Goal: Check status: Check status

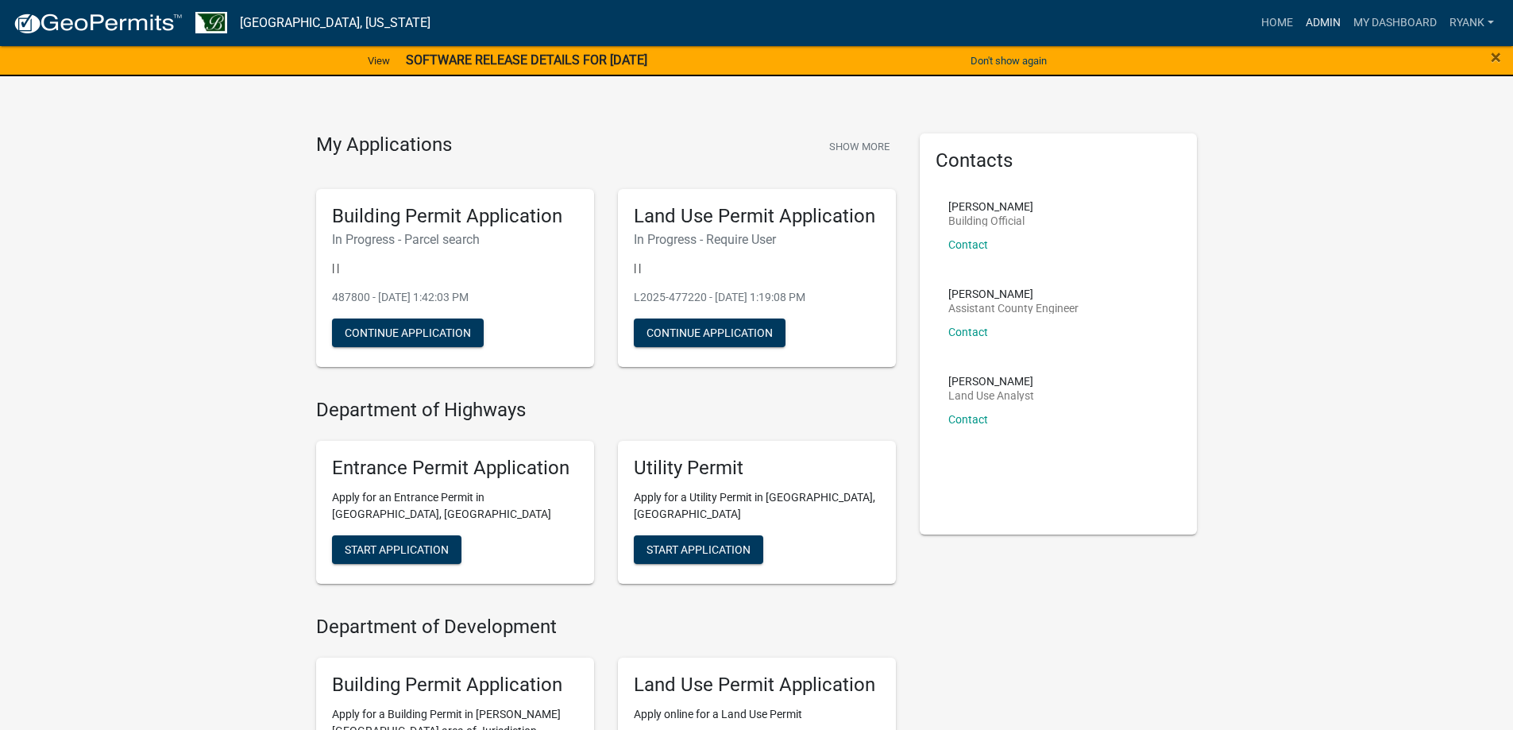
click at [1326, 13] on link "Admin" at bounding box center [1323, 23] width 48 height 30
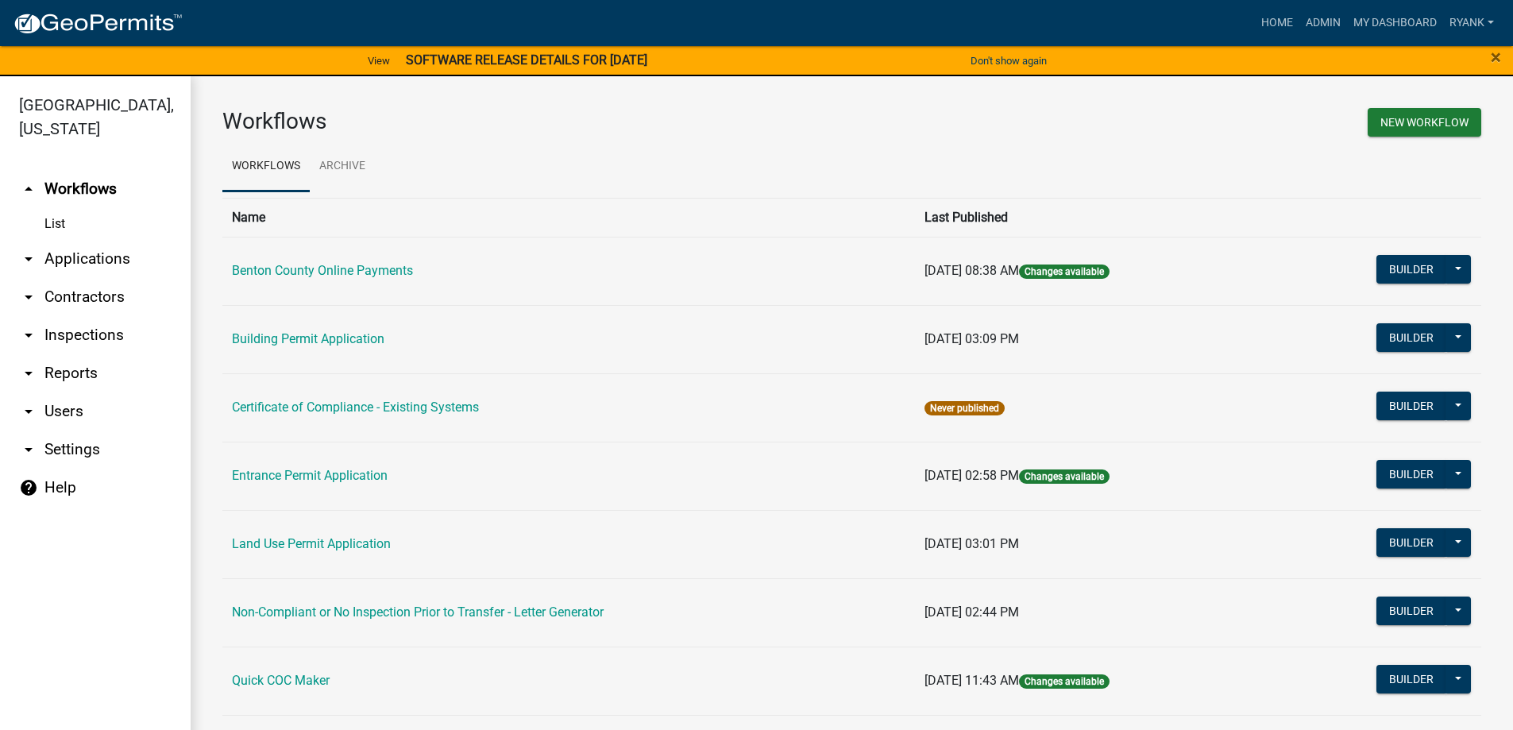
click at [346, 535] on td "Land Use Permit Application" at bounding box center [568, 544] width 692 height 68
click at [324, 543] on link "Land Use Permit Application" at bounding box center [311, 543] width 159 height 15
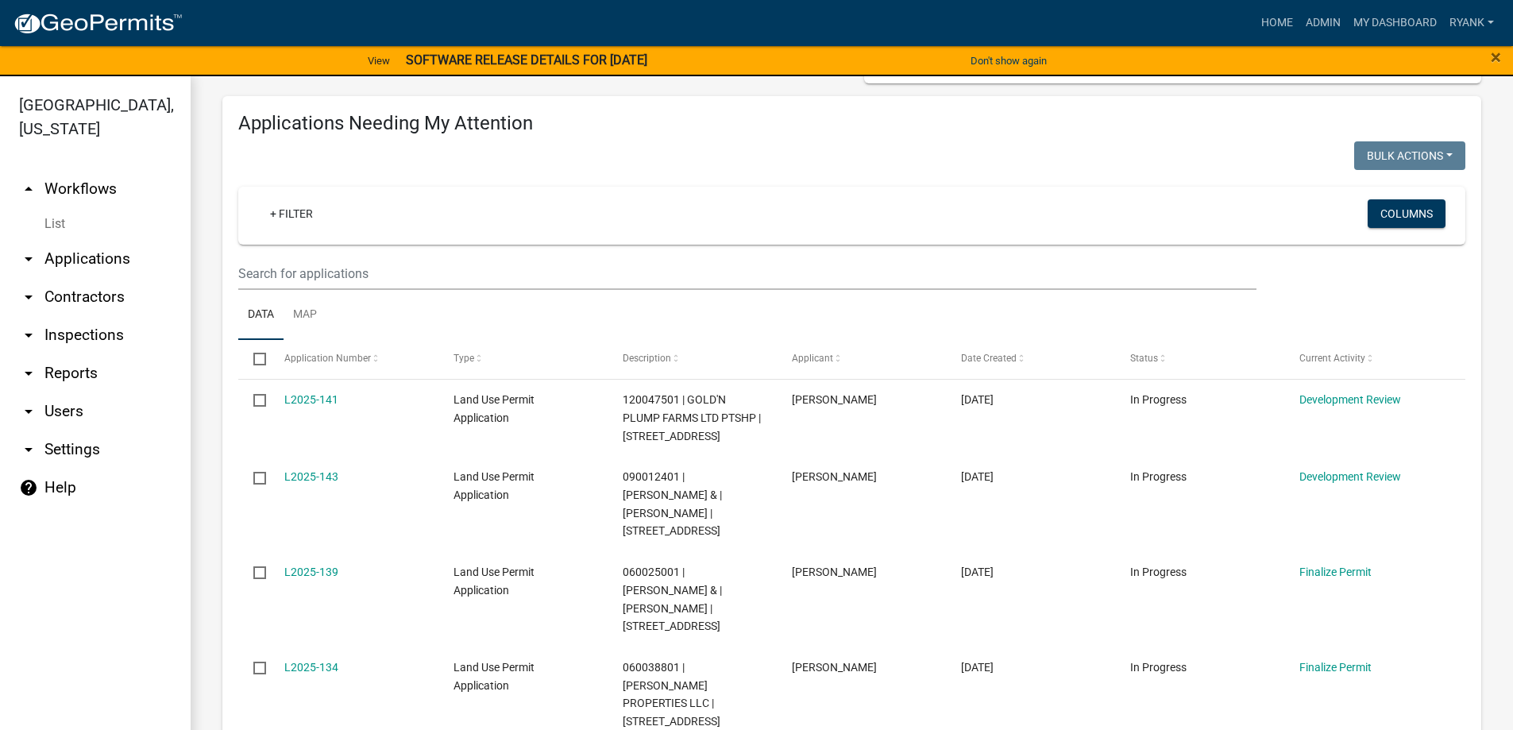
scroll to position [238, 0]
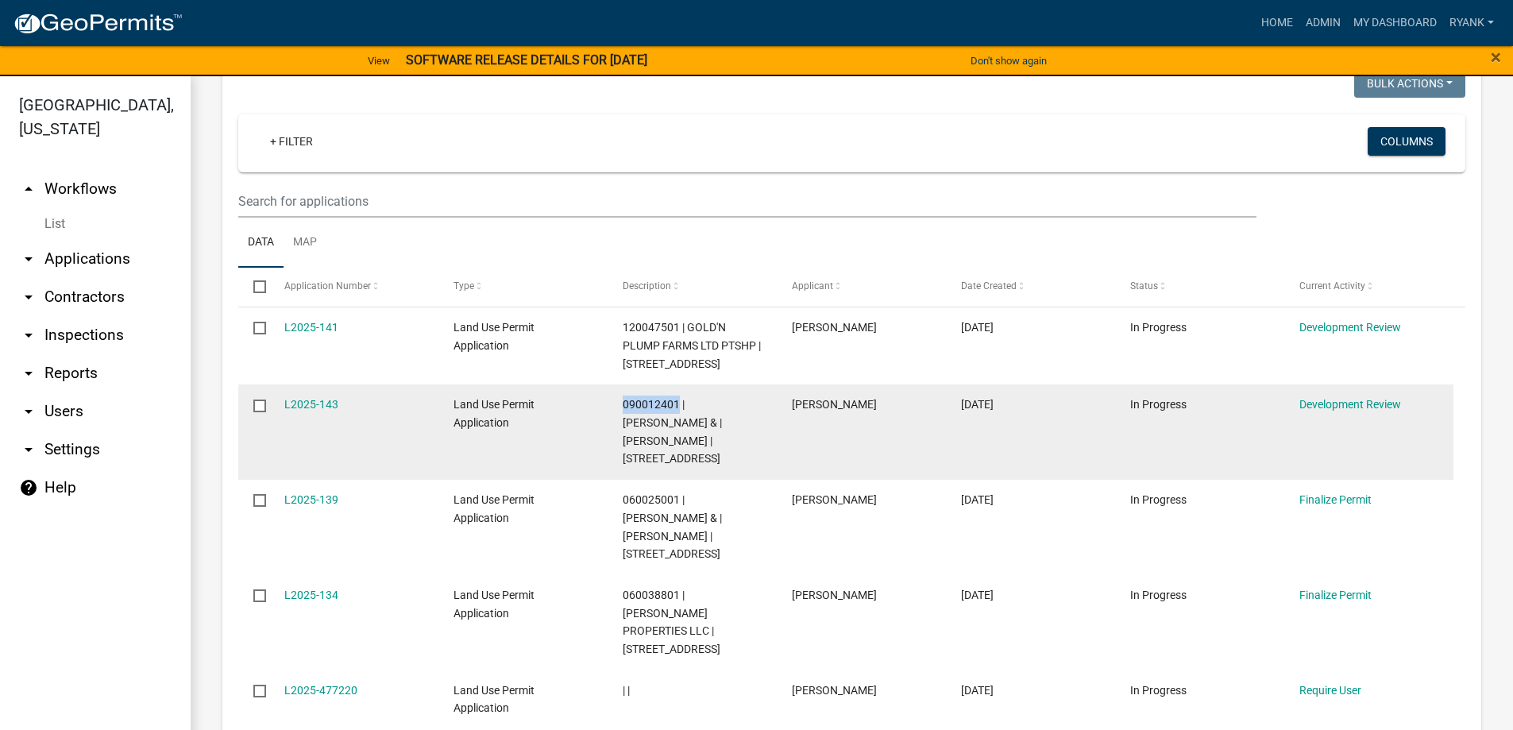
drag, startPoint x: 680, startPoint y: 404, endPoint x: 625, endPoint y: 399, distance: 55.0
click at [625, 399] on span "090012401 | [PERSON_NAME] & | [PERSON_NAME] | [STREET_ADDRESS]" at bounding box center [672, 431] width 99 height 67
copy span "090012401"
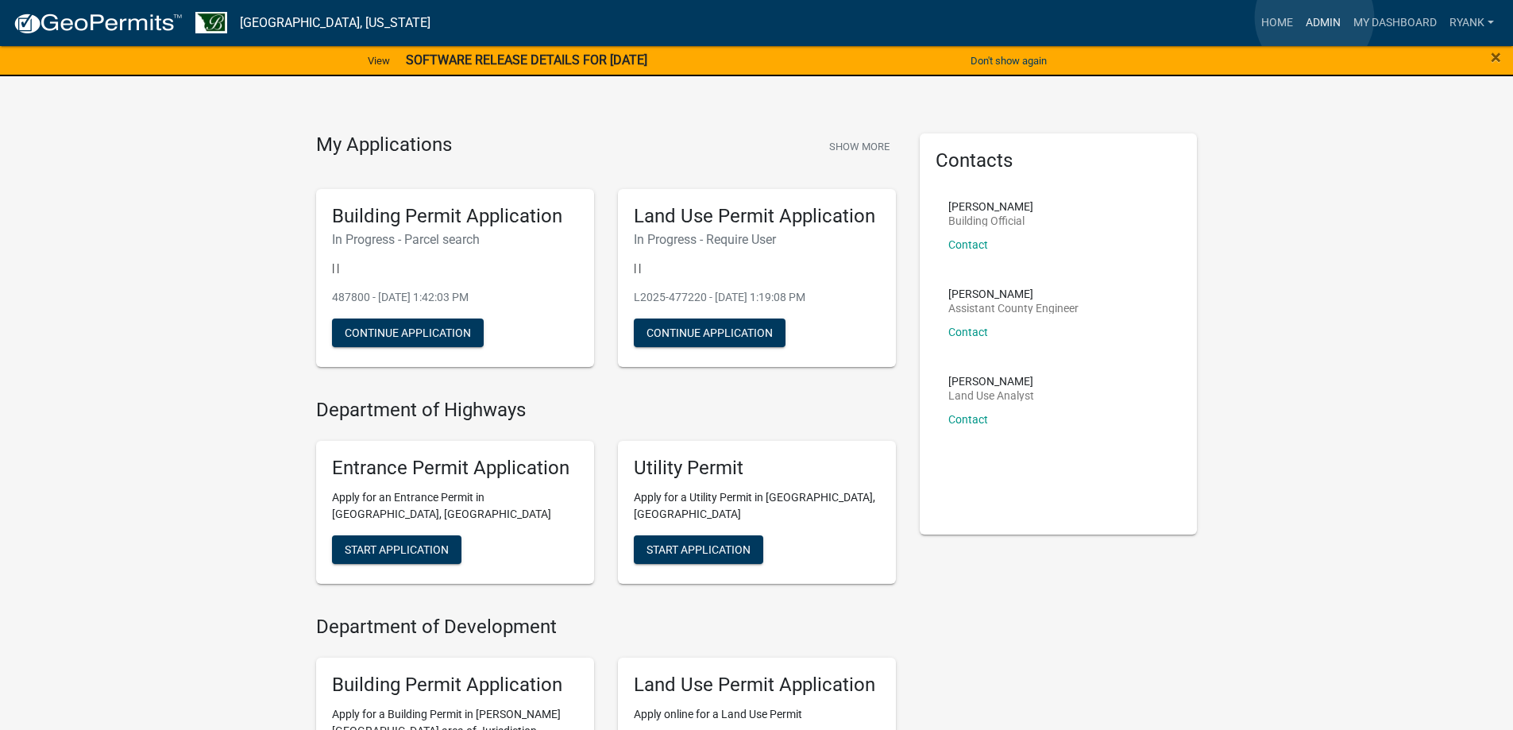
click at [1317, 17] on link "Admin" at bounding box center [1323, 23] width 48 height 30
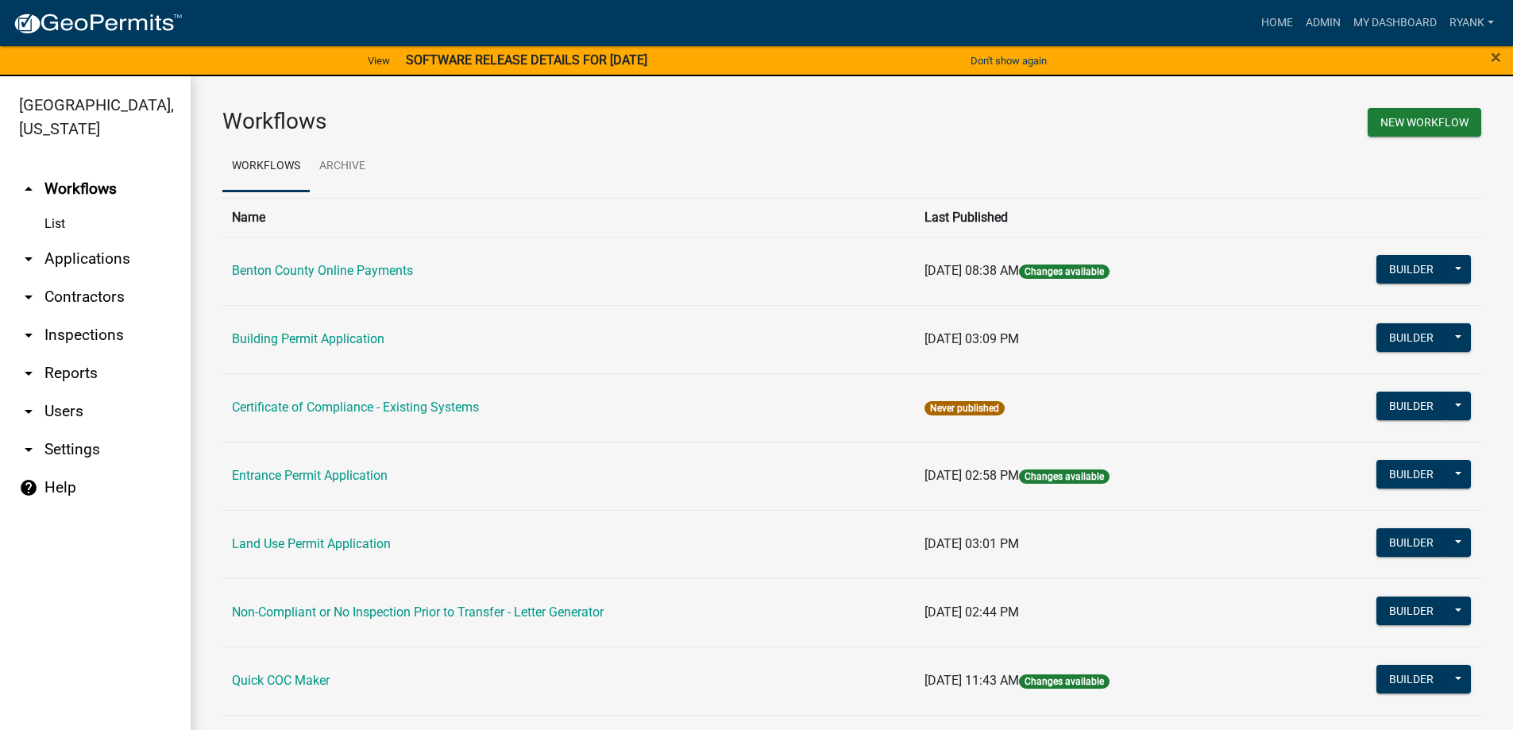
click at [98, 253] on link "arrow_drop_down Applications" at bounding box center [95, 259] width 191 height 38
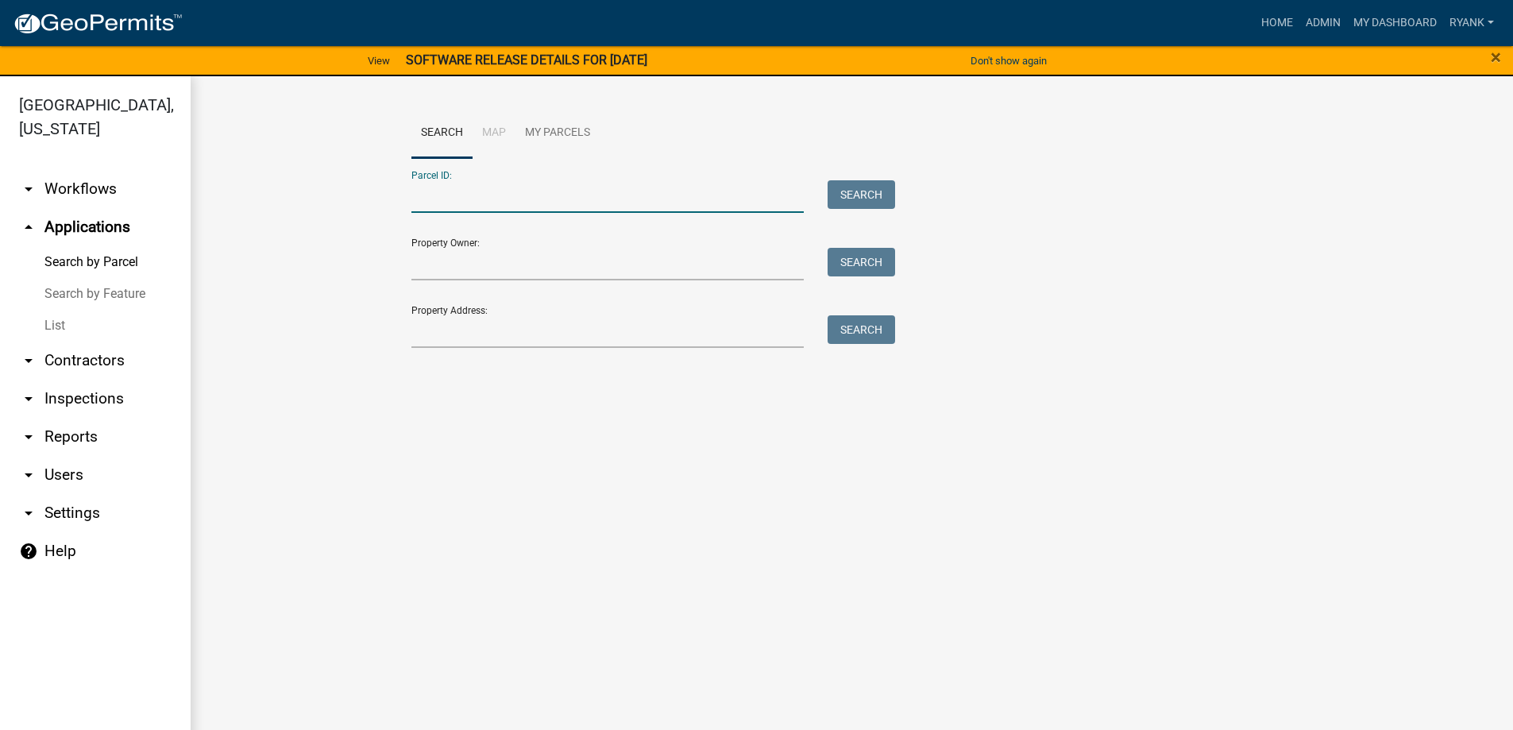
paste input "090012401"
type input "090012401"
click at [860, 189] on button "Search" at bounding box center [860, 194] width 67 height 29
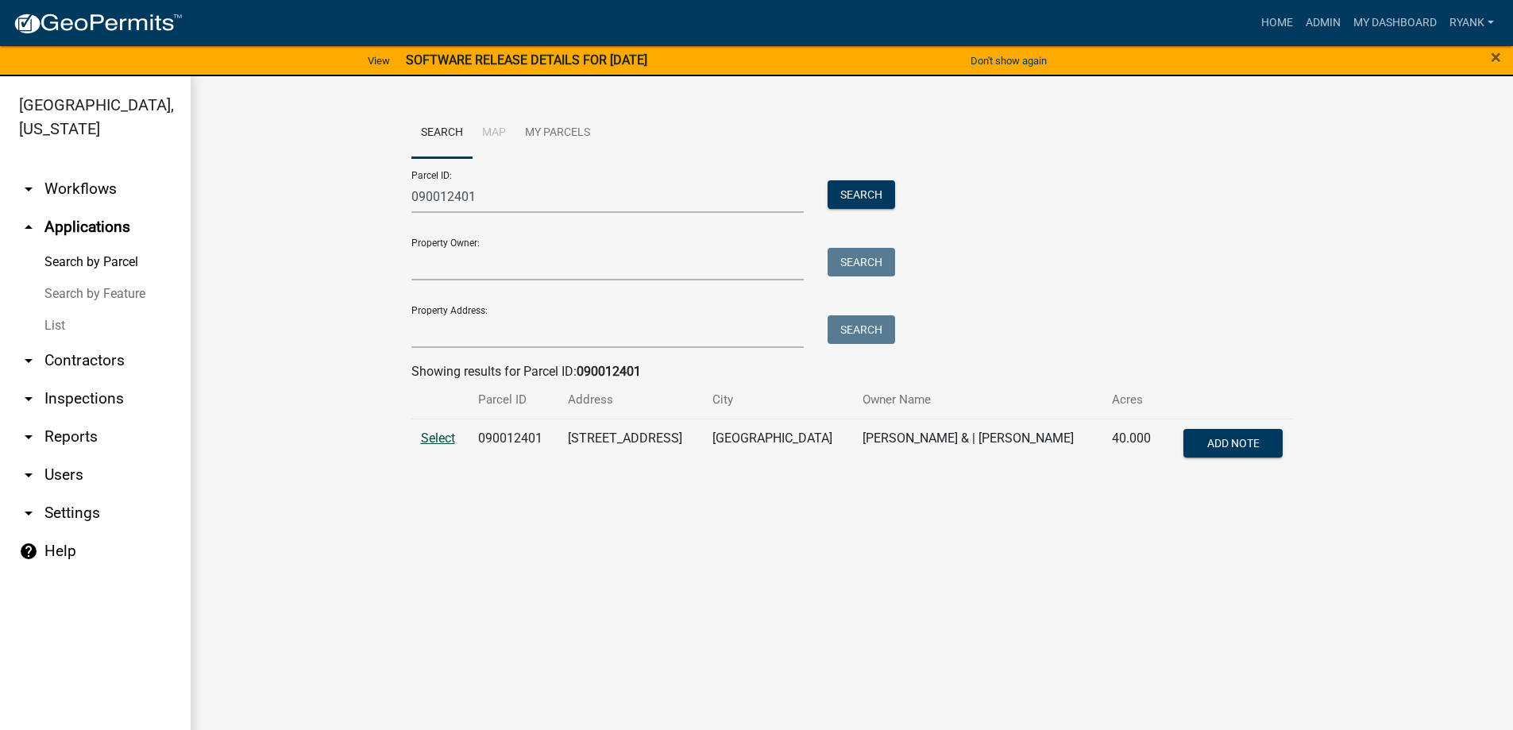
click at [441, 434] on span "Select" at bounding box center [438, 437] width 34 height 15
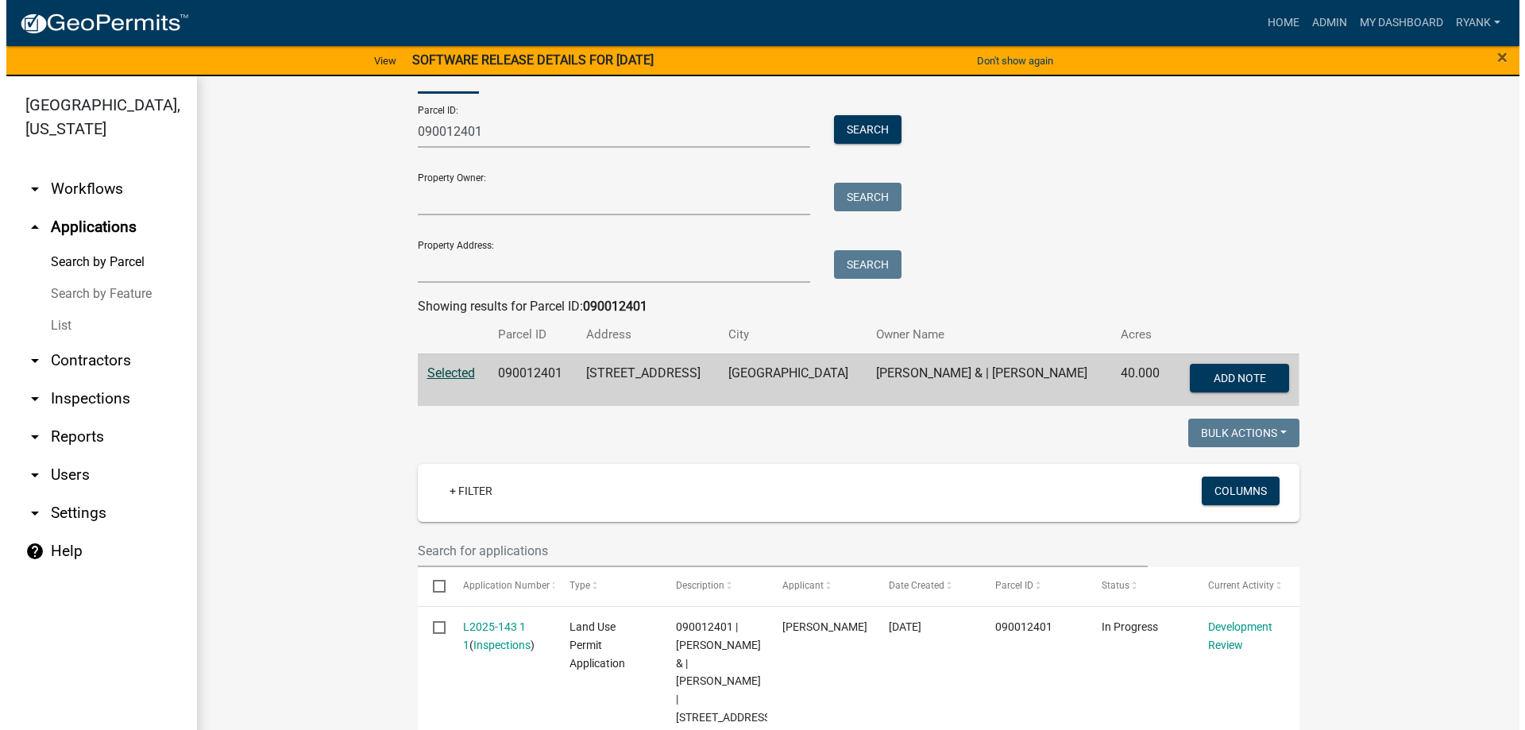
scroll to position [238, 0]
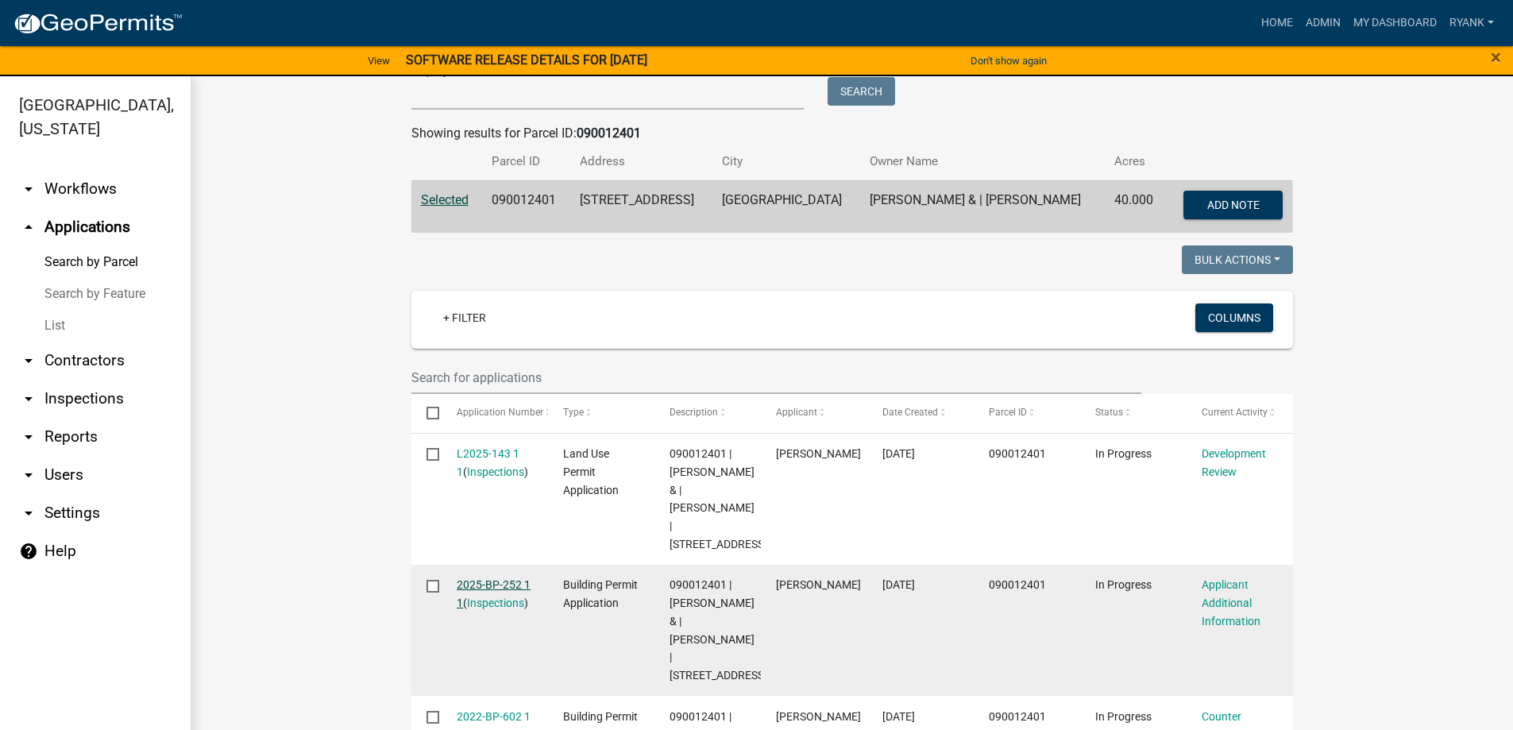
click at [484, 596] on link "2025-BP-252 1 1" at bounding box center [494, 593] width 74 height 31
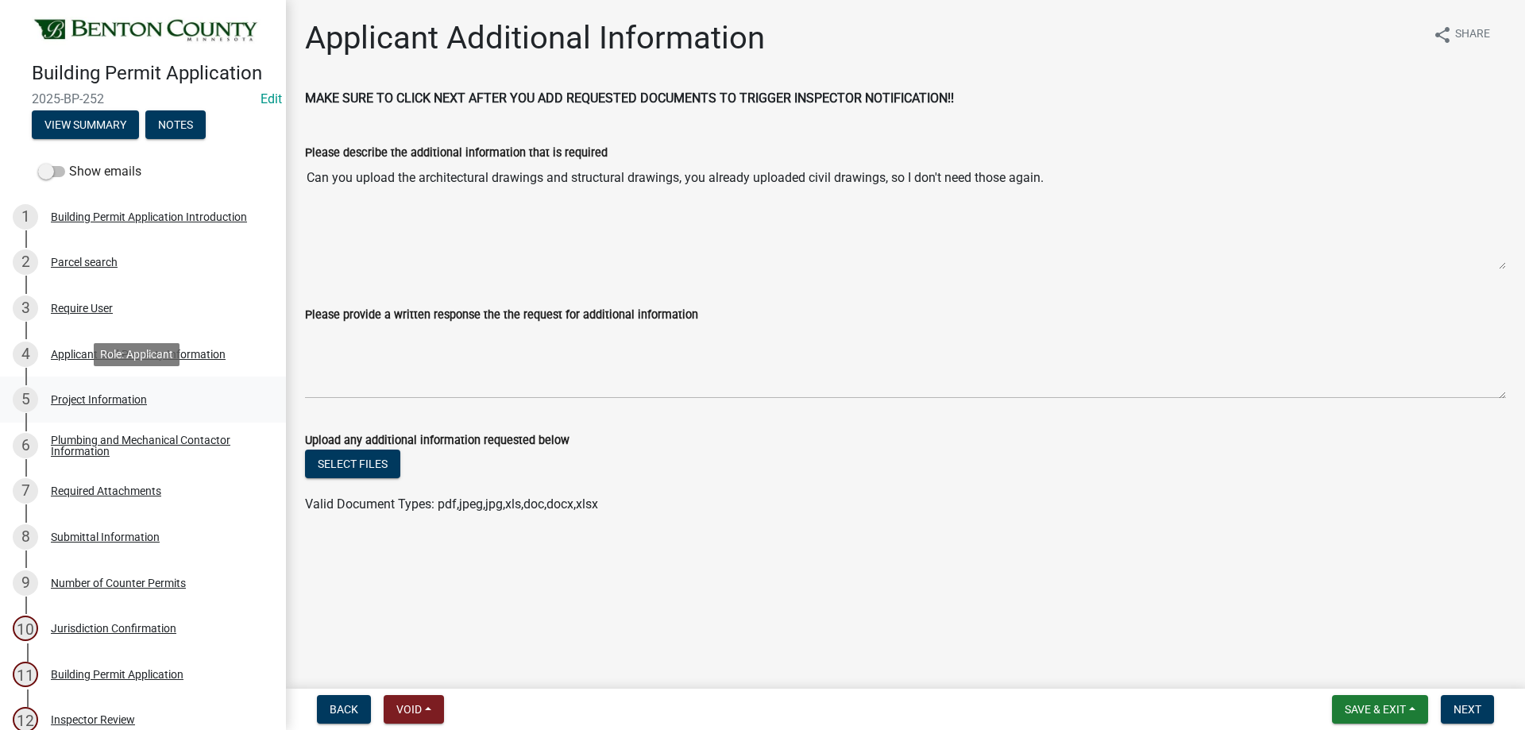
click at [124, 398] on div "Project Information" at bounding box center [99, 399] width 96 height 11
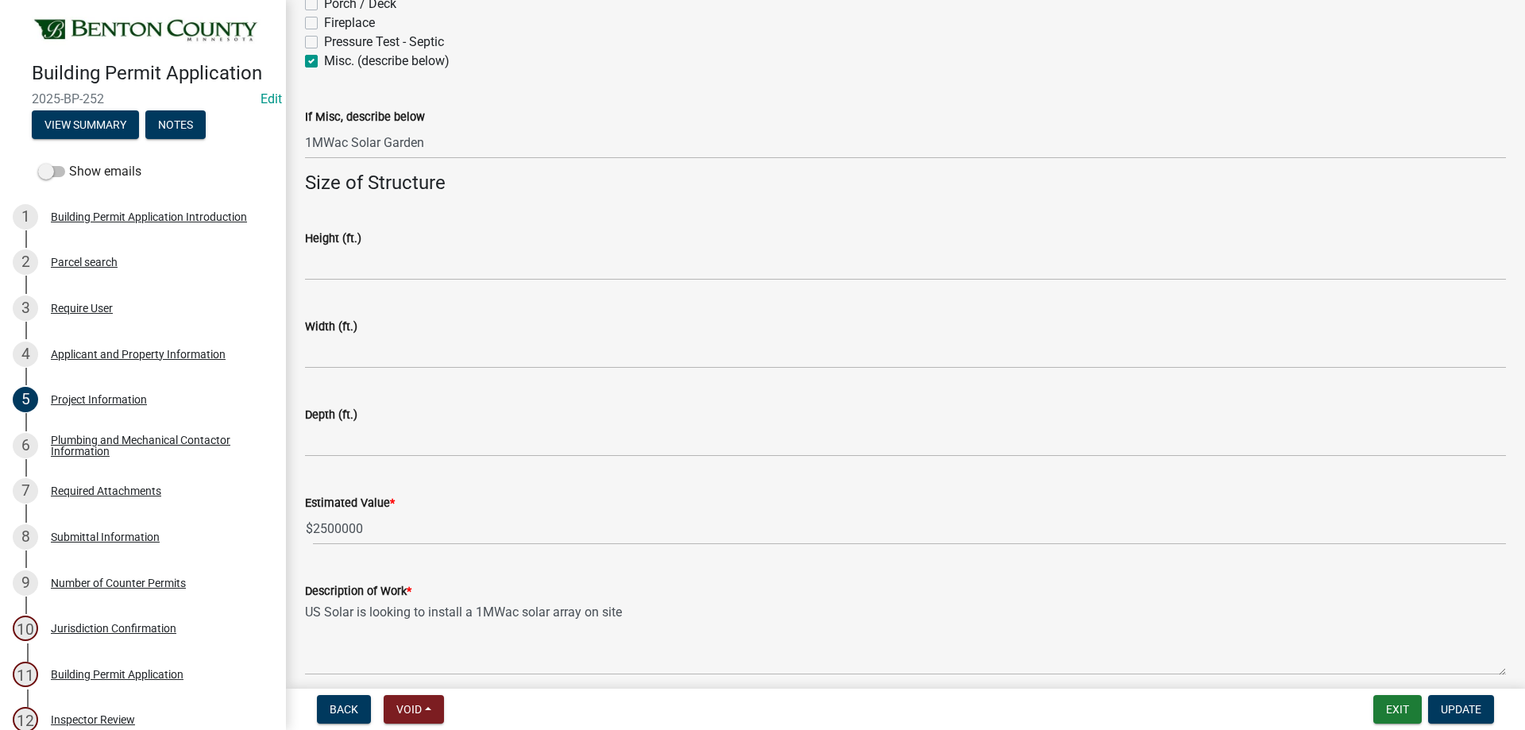
scroll to position [945, 0]
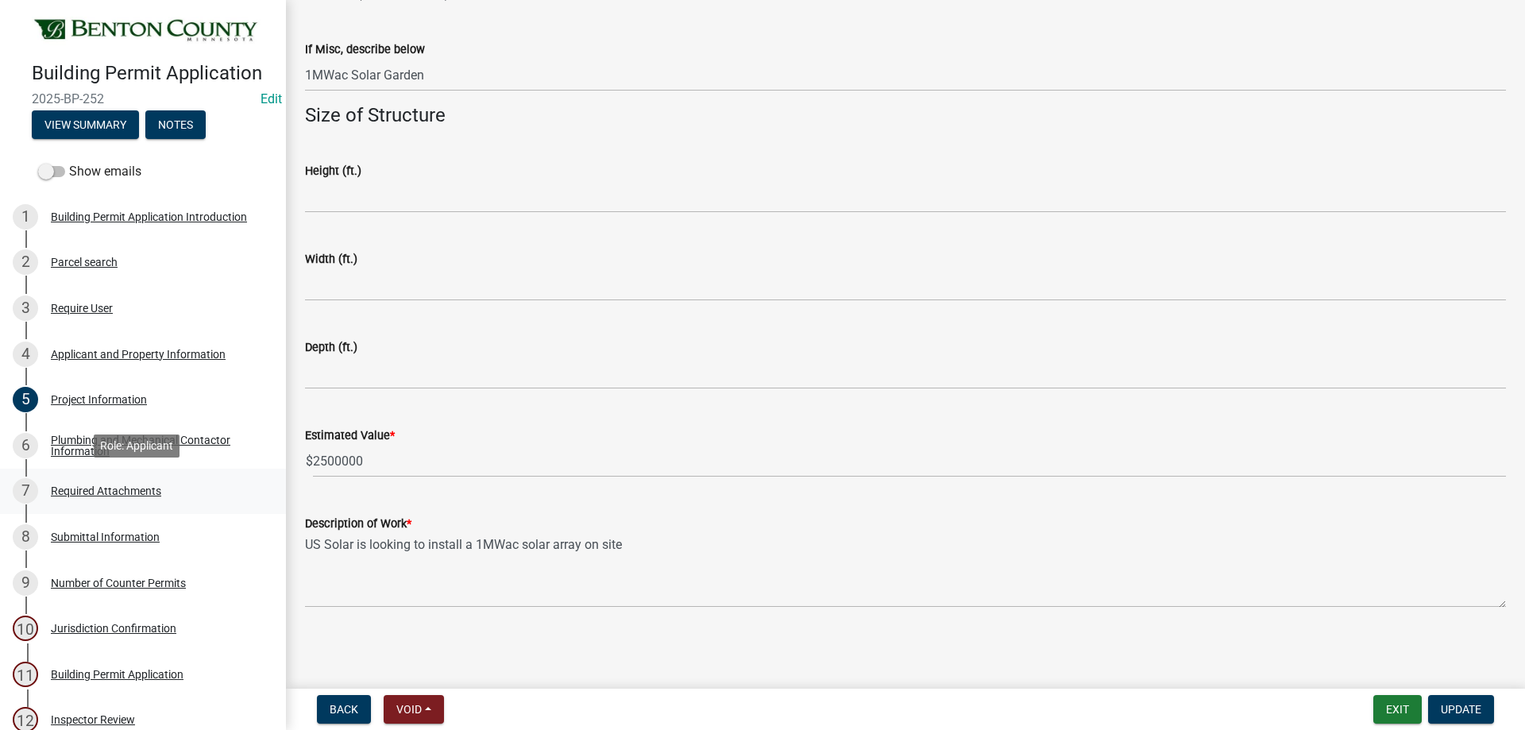
click at [135, 487] on div "Required Attachments" at bounding box center [106, 490] width 110 height 11
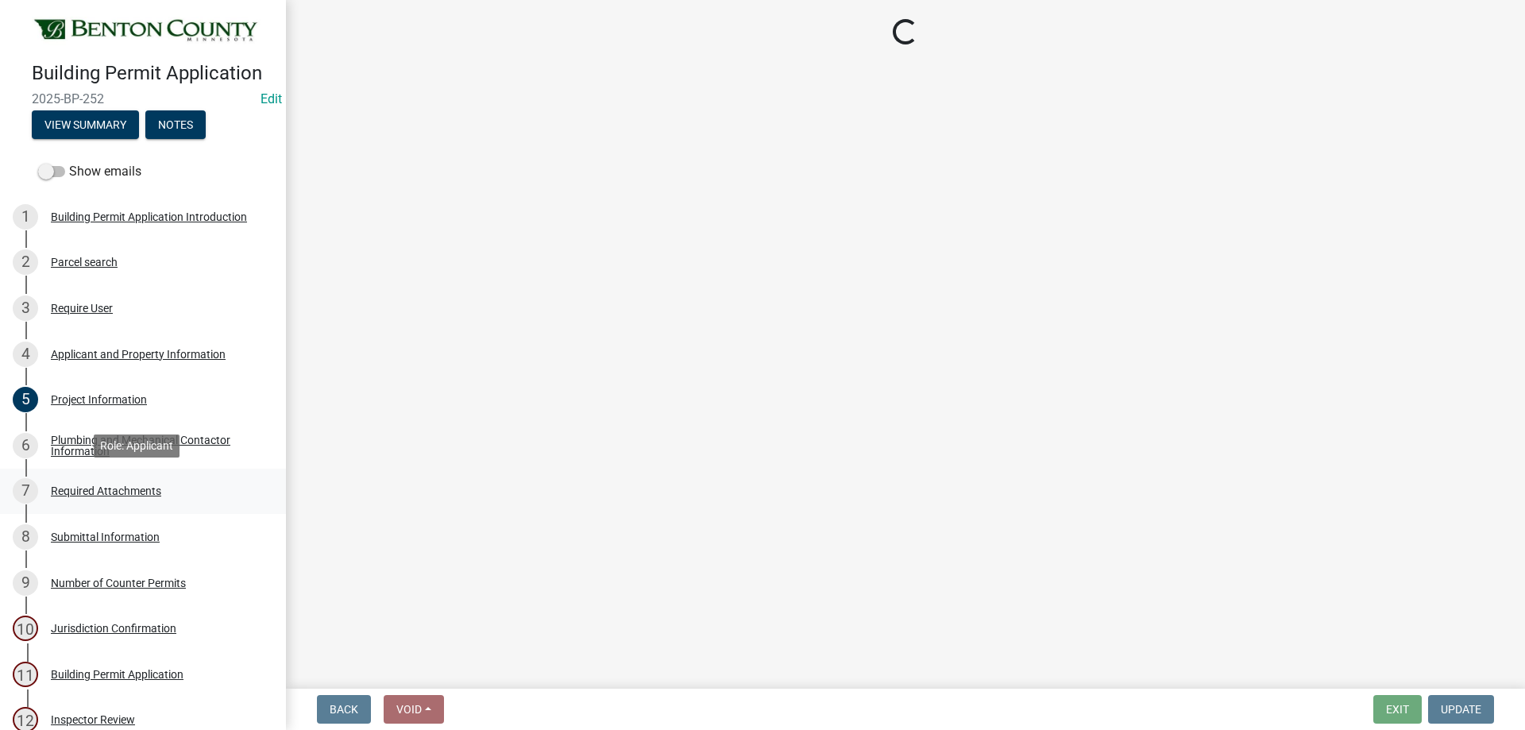
scroll to position [0, 0]
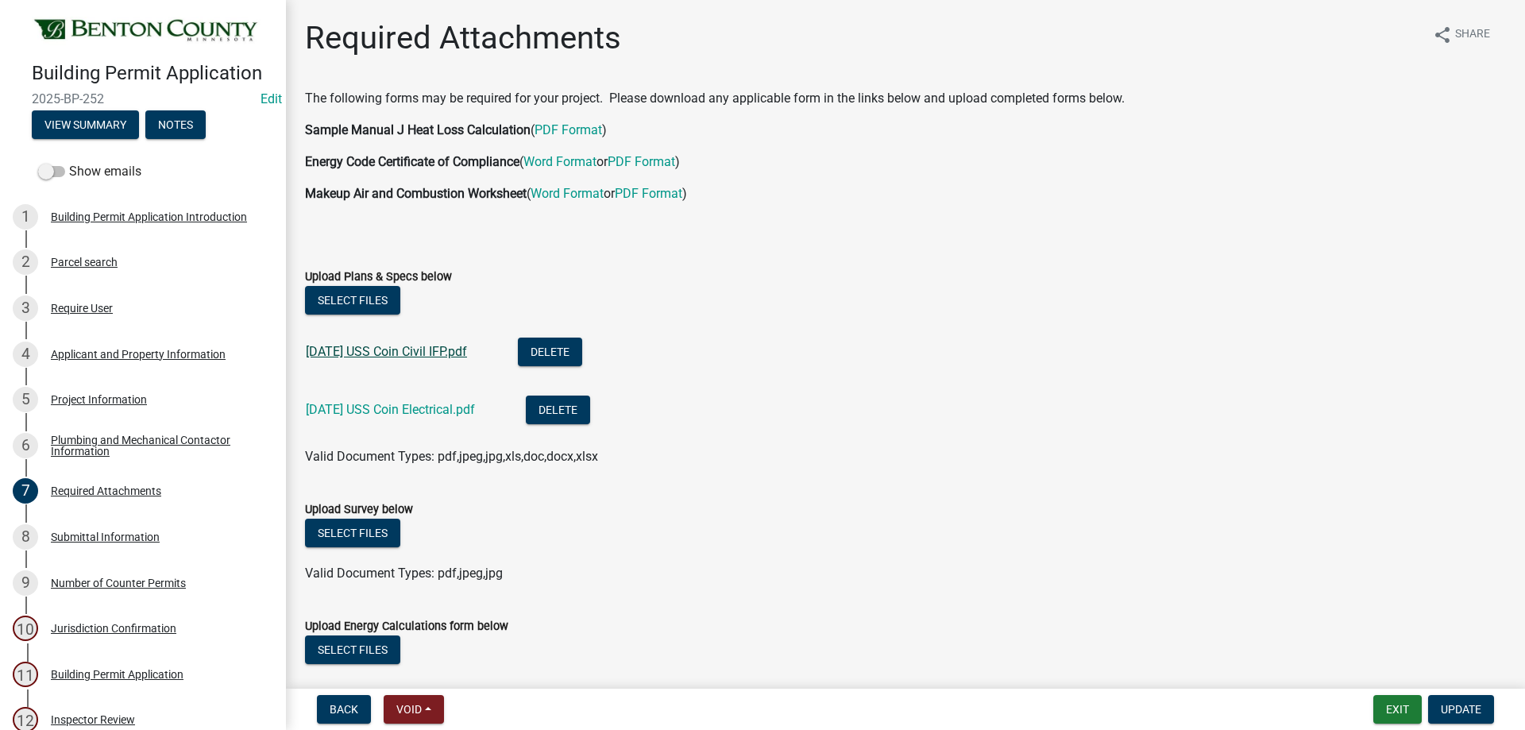
click at [437, 346] on link "2025-09-26 USS Coin Civil IFP.pdf" at bounding box center [386, 351] width 161 height 15
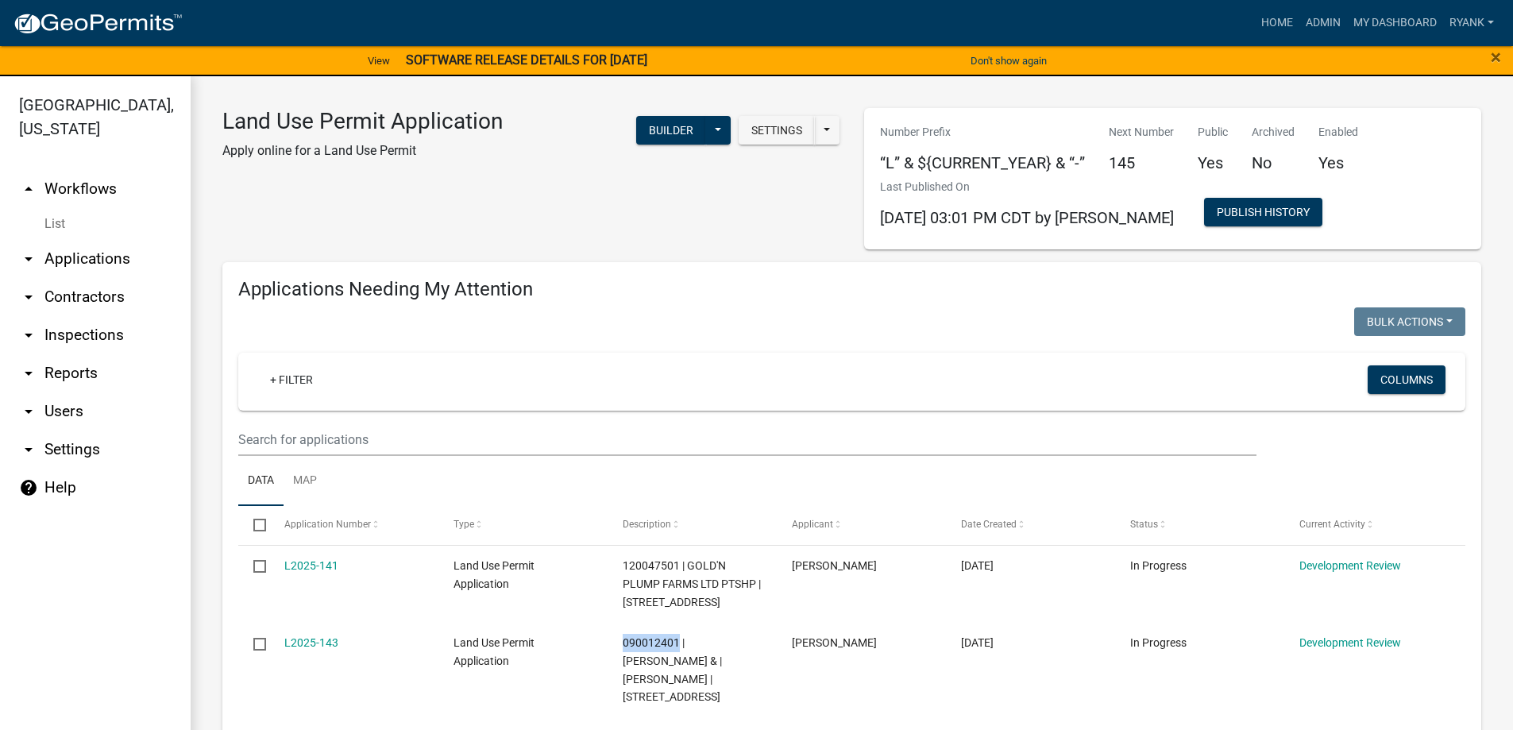
scroll to position [238, 0]
